Goal: Navigation & Orientation: Understand site structure

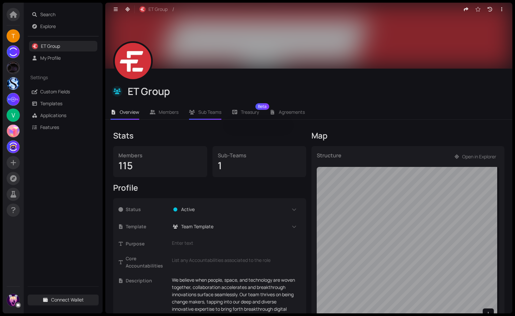
click at [211, 114] on span "Sub Teams" at bounding box center [209, 112] width 23 height 6
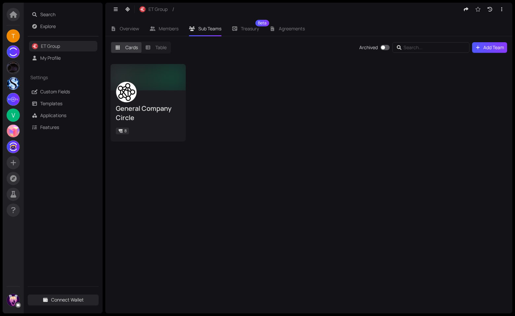
click at [221, 124] on div "General Company Circle 8" at bounding box center [309, 103] width 397 height 78
click at [230, 102] on div "General Company Circle 8" at bounding box center [309, 103] width 397 height 78
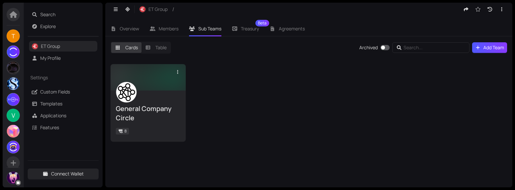
click at [172, 94] on div "General Company Circle 8" at bounding box center [148, 115] width 75 height 51
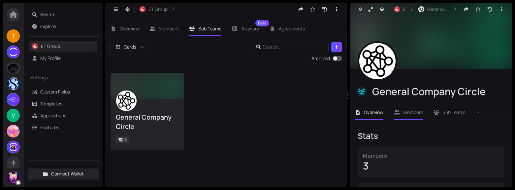
click at [413, 112] on span "Members" at bounding box center [413, 112] width 20 height 6
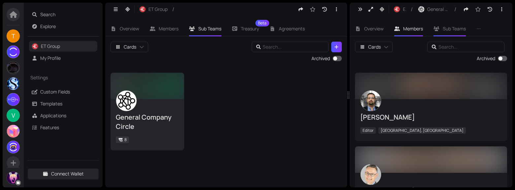
click at [454, 30] on span "Sub Teams" at bounding box center [454, 28] width 23 height 6
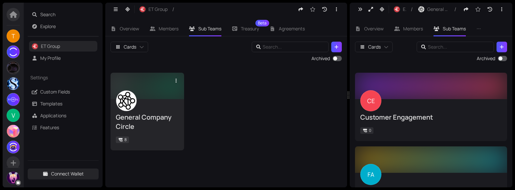
click at [177, 126] on div "General Company Circle" at bounding box center [147, 122] width 63 height 18
